Goal: Information Seeking & Learning: Learn about a topic

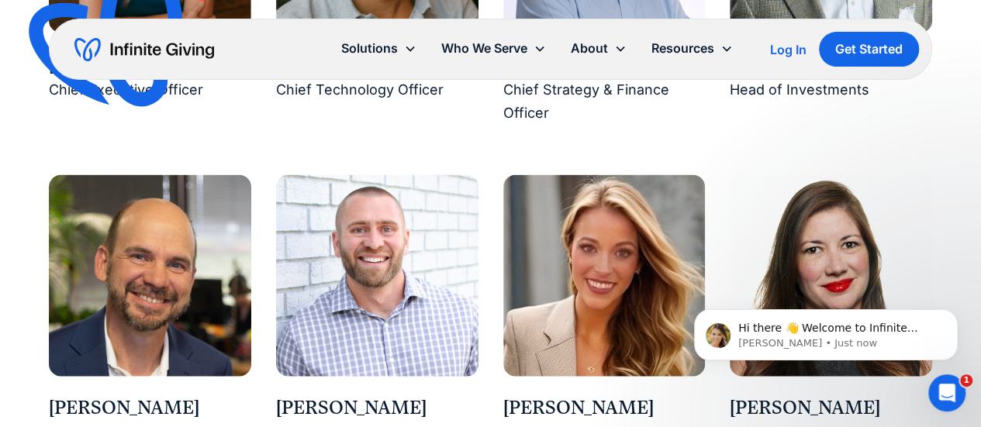
scroll to position [1629, 0]
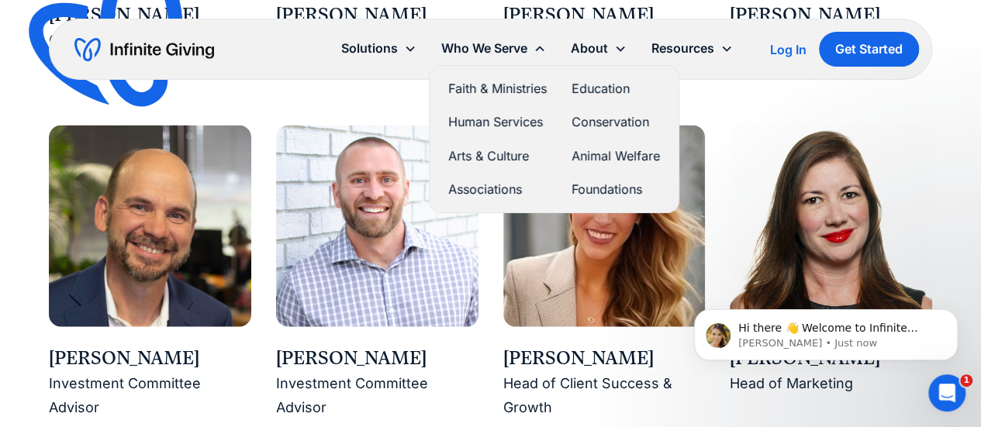
click at [518, 92] on link "Faith & Ministries" at bounding box center [497, 88] width 99 height 21
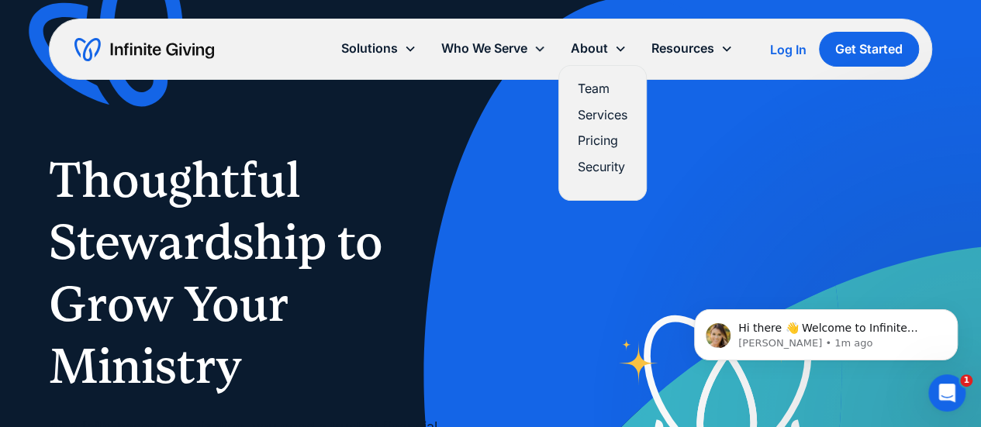
click at [599, 143] on link "Pricing" at bounding box center [603, 140] width 50 height 21
